Goal: Information Seeking & Learning: Learn about a topic

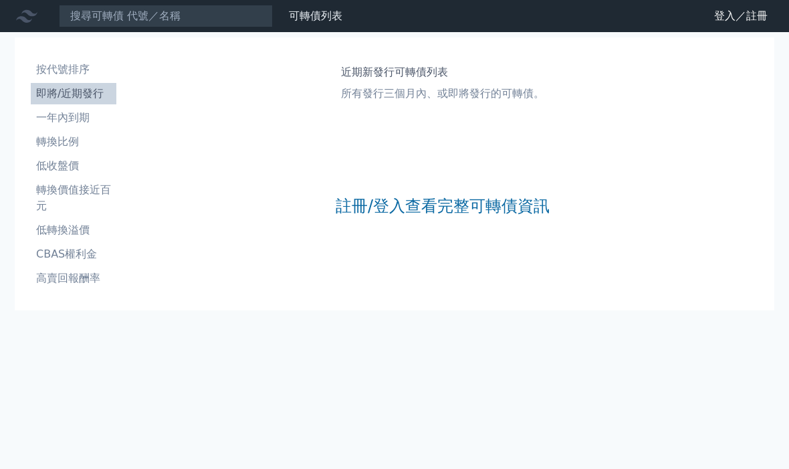
click at [412, 207] on link "註冊/登入查看完整可轉債資訊" at bounding box center [443, 205] width 214 height 21
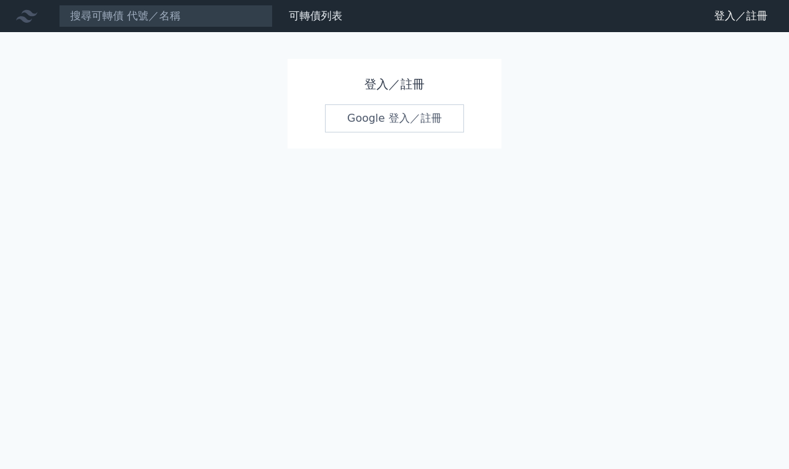
click at [375, 132] on link "Google 登入／註冊" at bounding box center [394, 118] width 139 height 28
click at [376, 129] on link "Google 登入／註冊" at bounding box center [394, 118] width 139 height 28
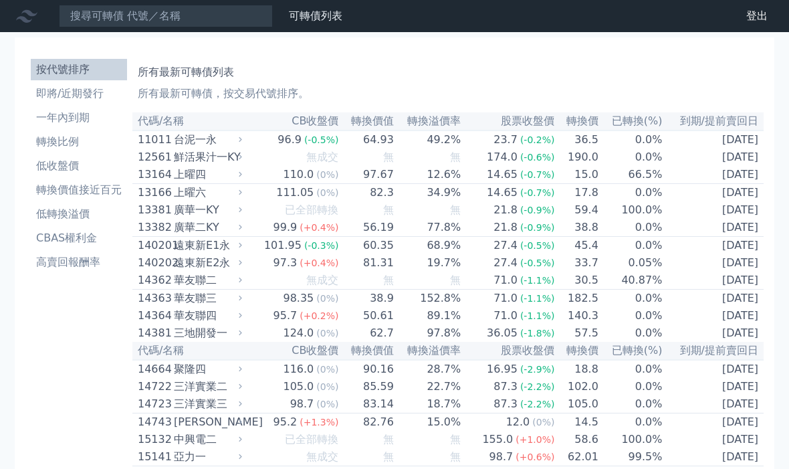
click at [51, 101] on li "即將/近期發行" at bounding box center [79, 94] width 96 height 16
